Goal: Find specific fact: Find specific page/section

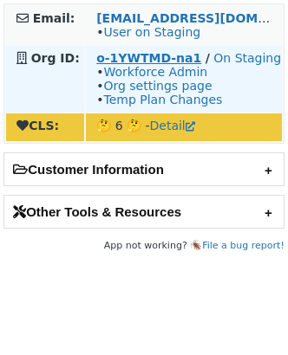
click at [141, 58] on strong "o-1YWTMD-na1" at bounding box center [148, 58] width 105 height 14
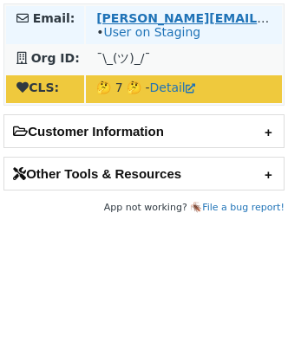
click at [102, 16] on strong "elena@hpe.com" at bounding box center [270, 18] width 349 height 14
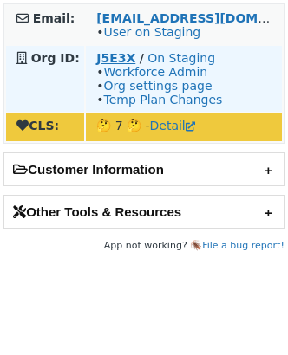
click at [112, 55] on strong "J5E3X" at bounding box center [115, 58] width 39 height 14
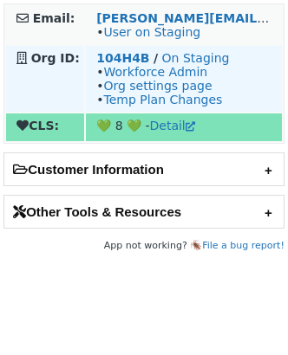
click at [125, 48] on td "104H4B / On Staging • Workforce Admin • Org settings page • Temp Plan Changes" at bounding box center [184, 79] width 196 height 66
click at [121, 54] on strong "104H4B" at bounding box center [122, 58] width 53 height 14
